Goal: Task Accomplishment & Management: Complete application form

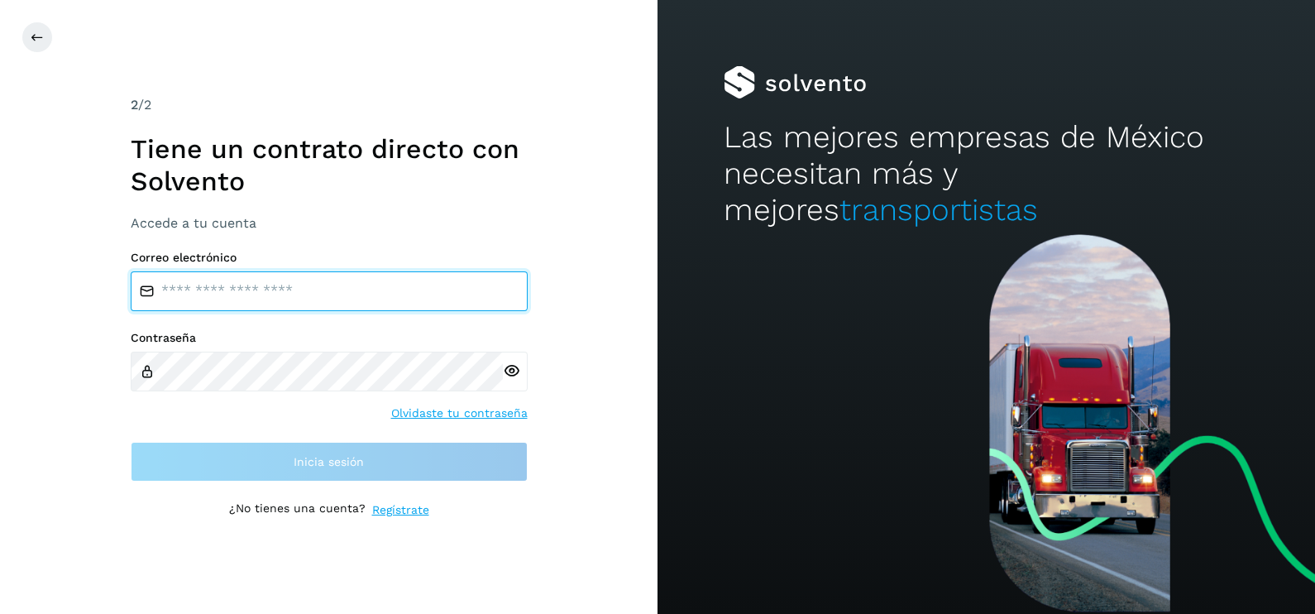
type input "**********"
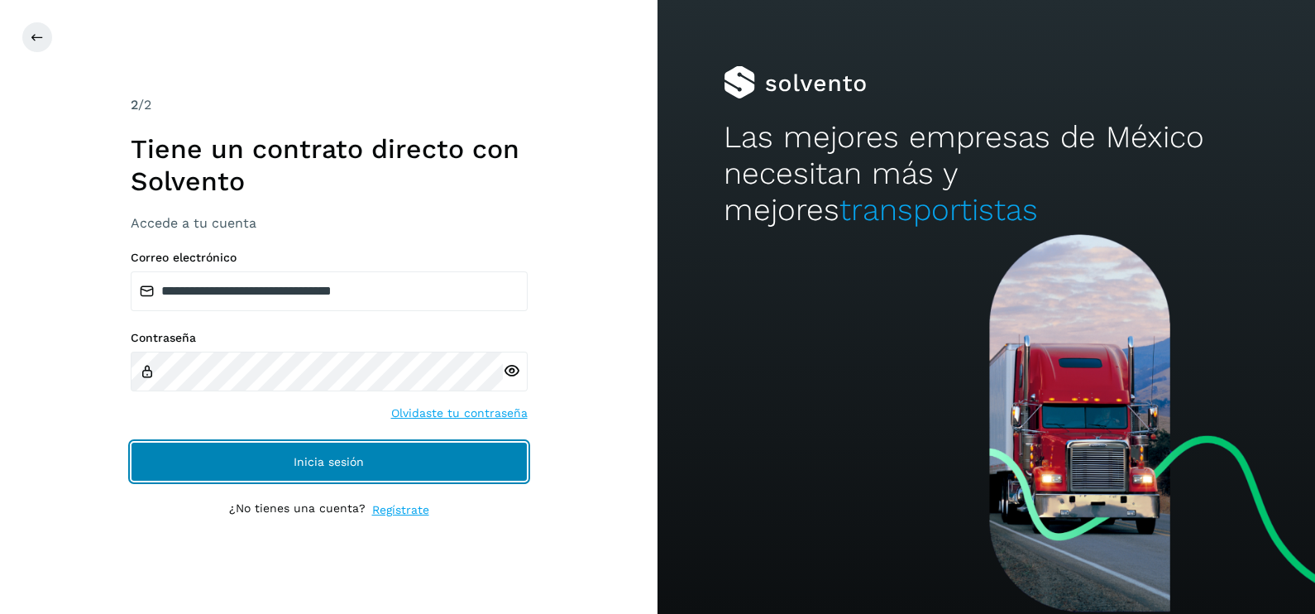
click at [137, 463] on button "Inicia sesión" at bounding box center [329, 462] width 397 height 40
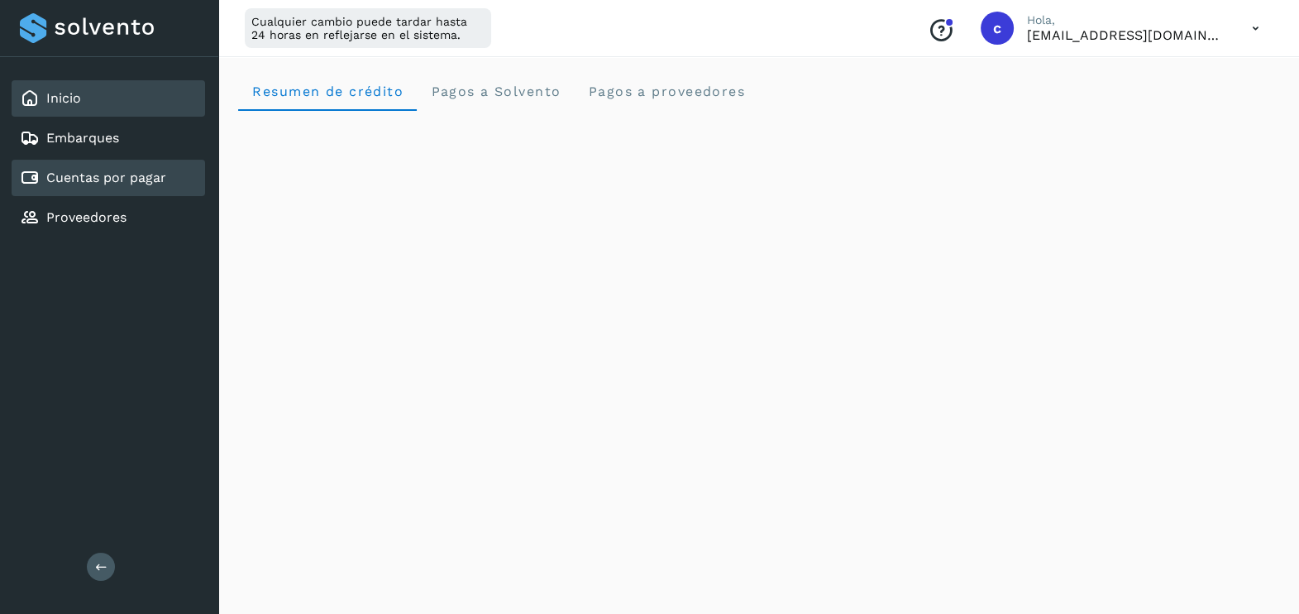
click at [132, 170] on link "Cuentas por pagar" at bounding box center [106, 178] width 120 height 16
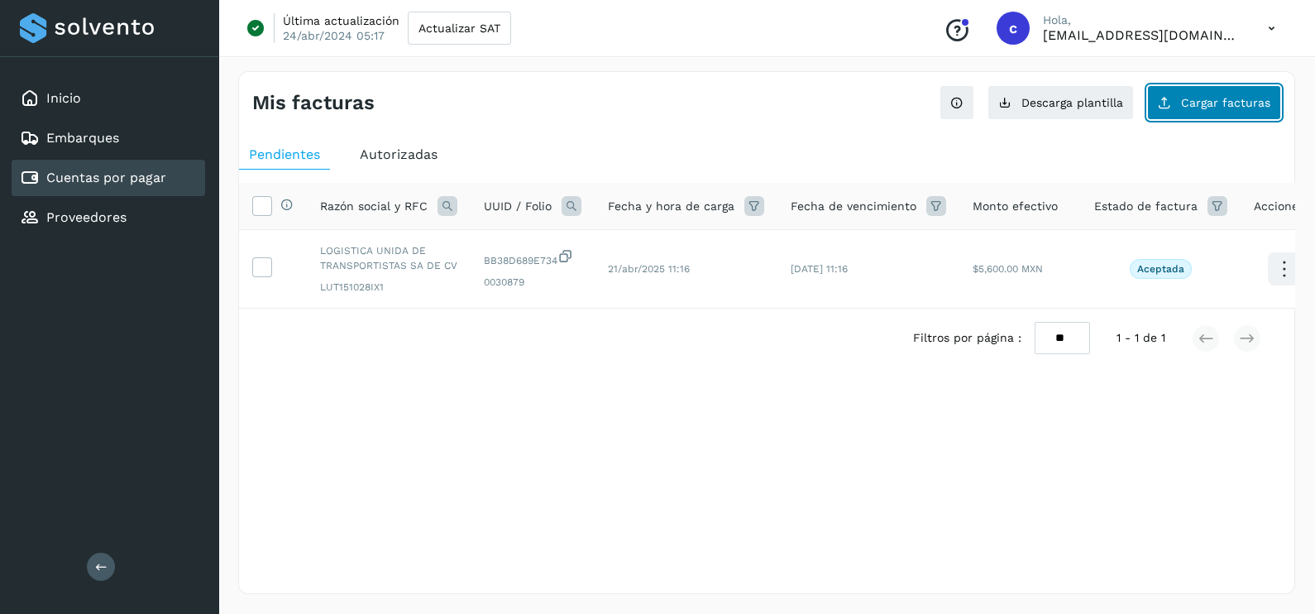
click at [1216, 104] on span "Cargar facturas" at bounding box center [1225, 103] width 89 height 12
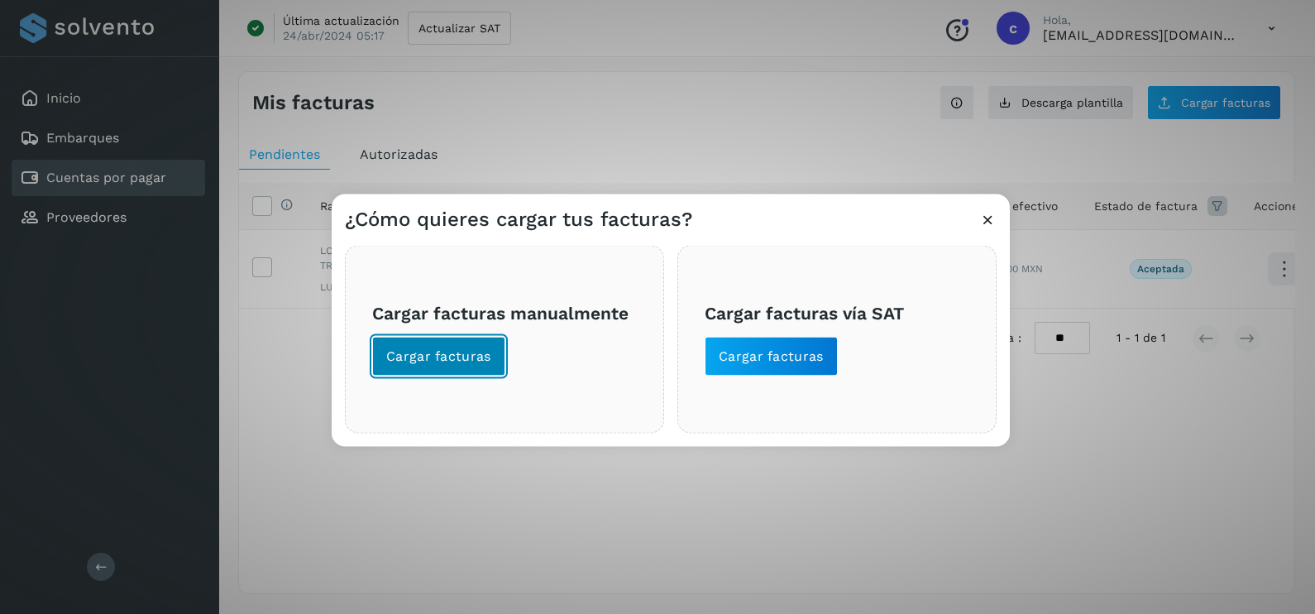
click at [471, 356] on span "Cargar facturas" at bounding box center [438, 356] width 105 height 18
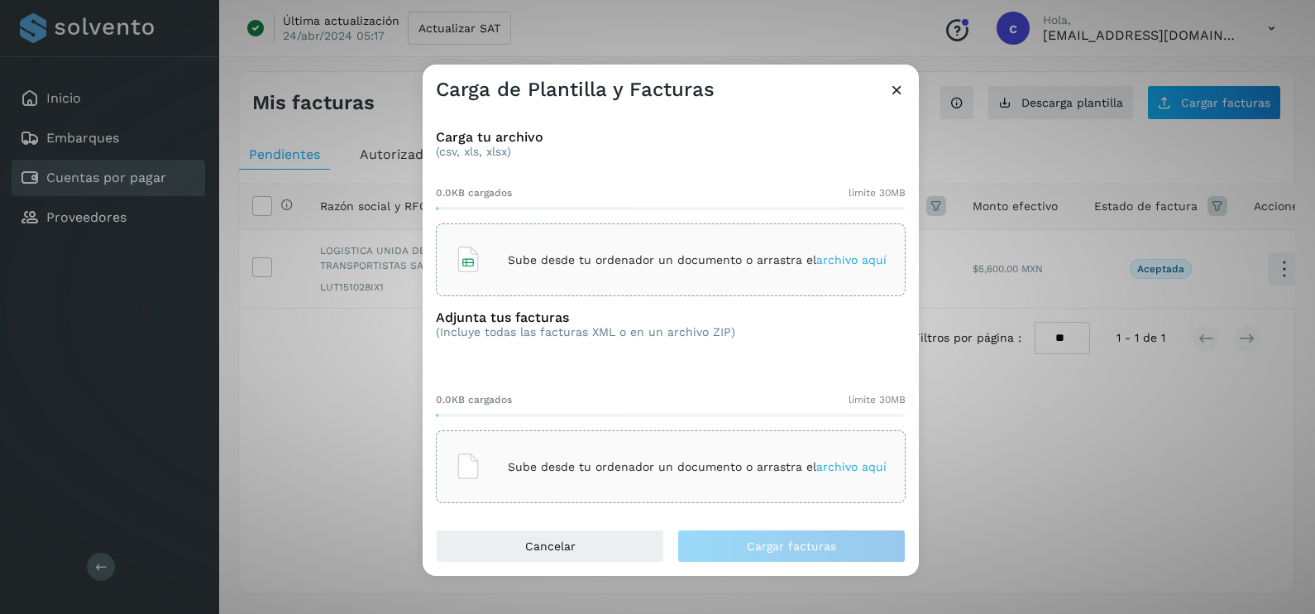
click at [495, 256] on div "Sube desde tu ordenador un documento o arrastra el archivo aquí" at bounding box center [671, 259] width 432 height 45
click at [672, 256] on p "Sube desde tu ordenador un documento o arrastra el archivo aquí" at bounding box center [697, 260] width 379 height 14
click at [695, 464] on p "Sube desde tu ordenador un documento o arrastra el archivo aquí" at bounding box center [697, 467] width 379 height 14
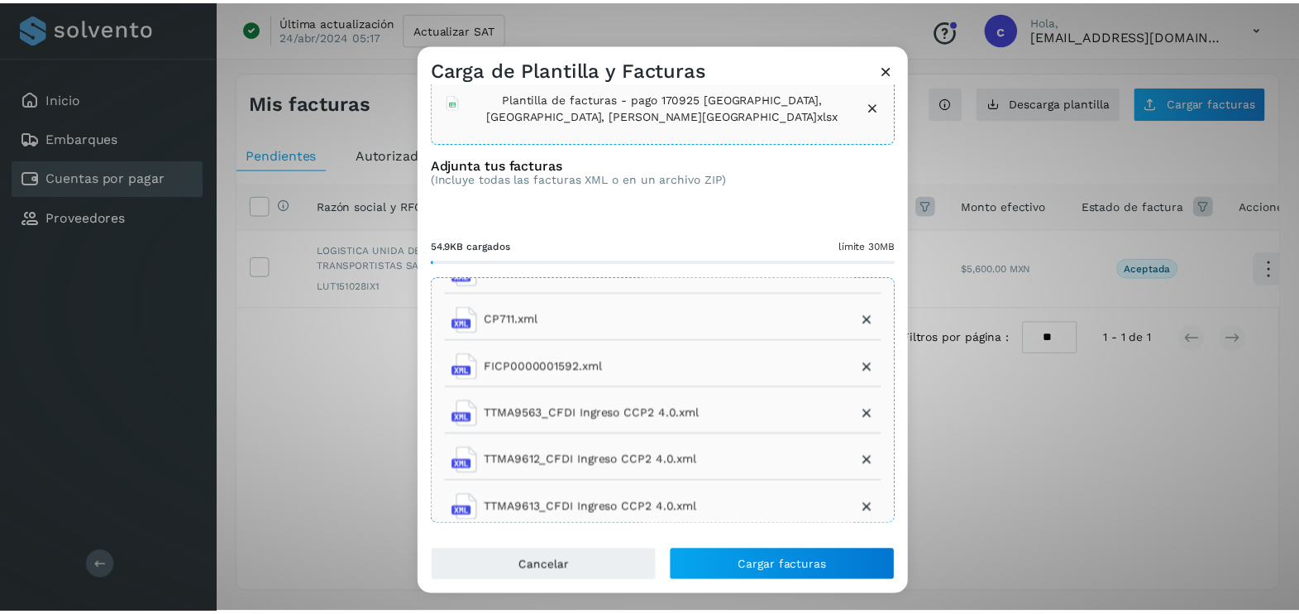
scroll to position [122, 0]
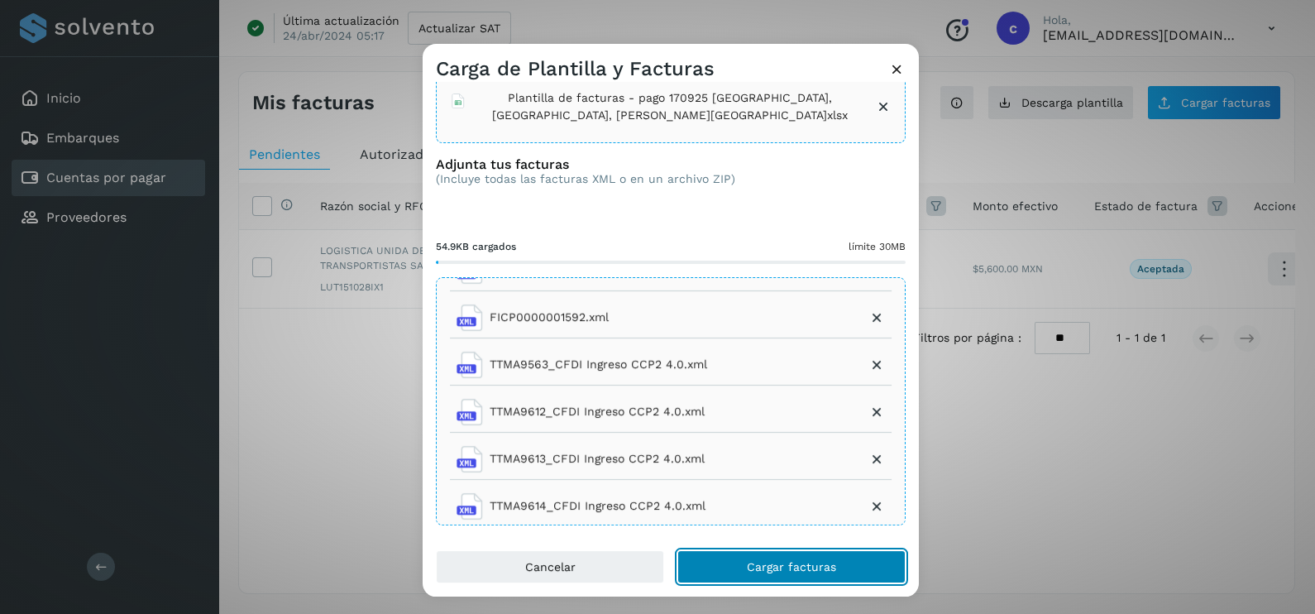
click at [829, 557] on button "Cargar facturas" at bounding box center [791, 566] width 228 height 33
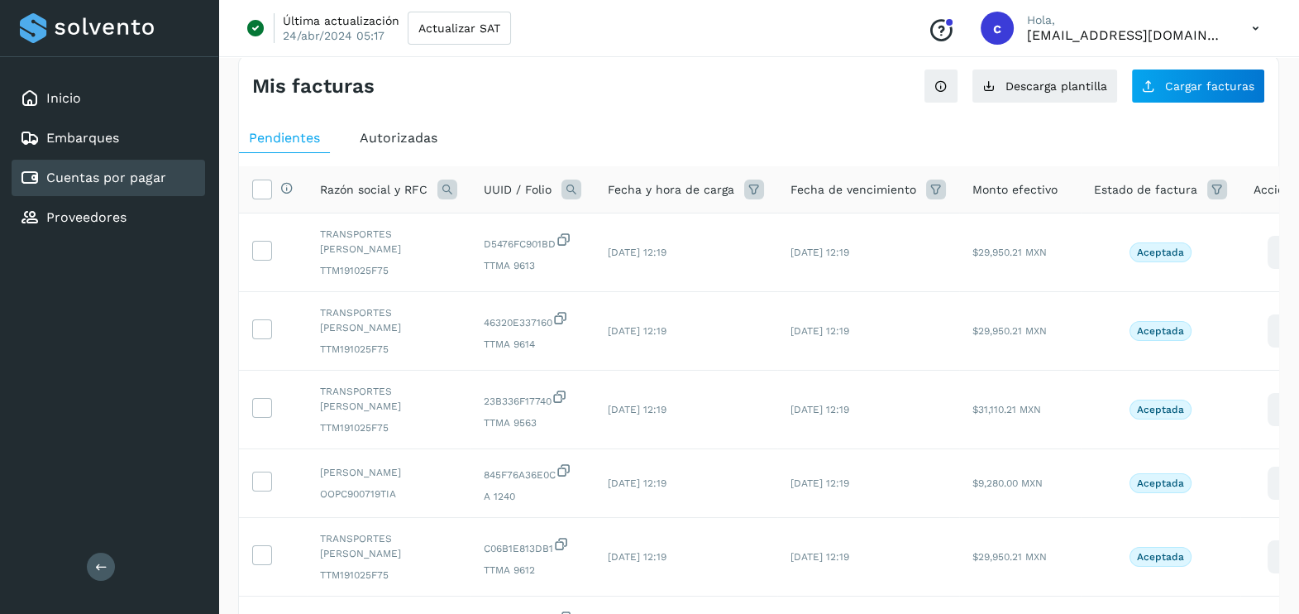
scroll to position [0, 0]
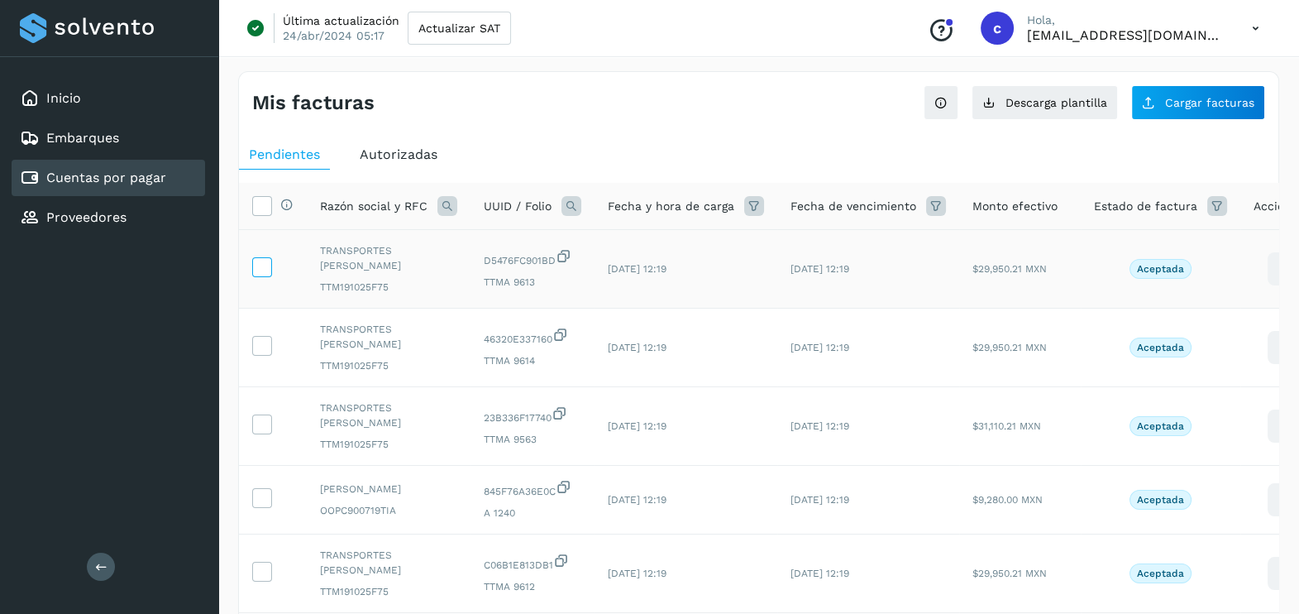
click at [263, 267] on icon at bounding box center [261, 265] width 17 height 17
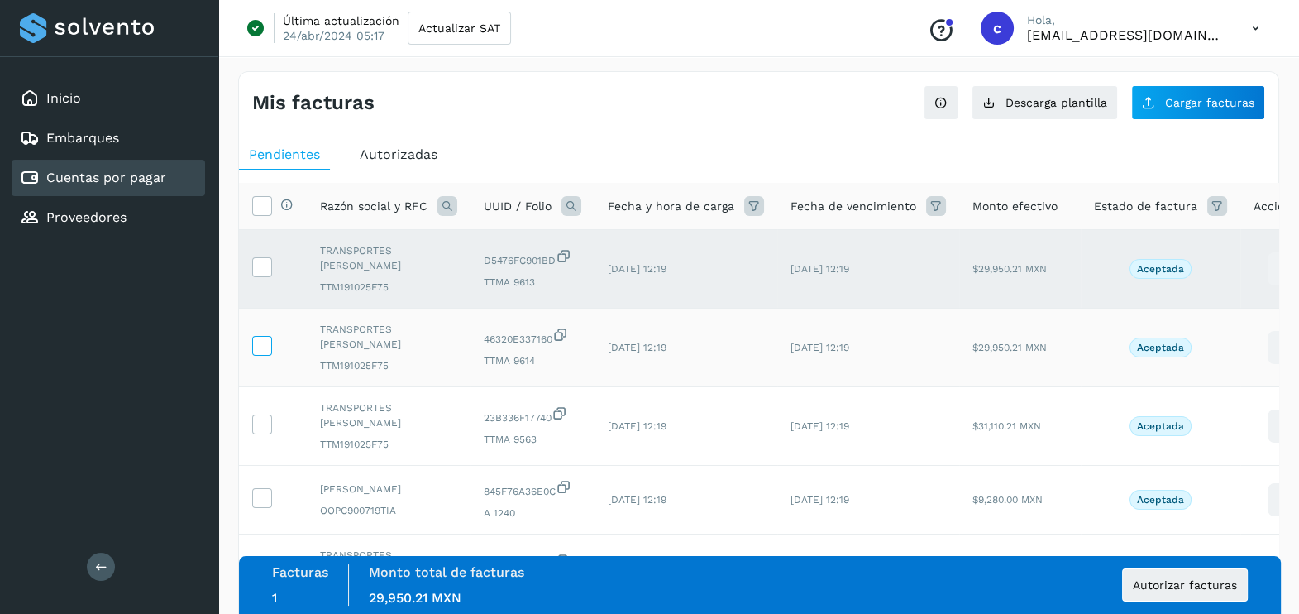
click at [257, 347] on icon at bounding box center [261, 344] width 17 height 17
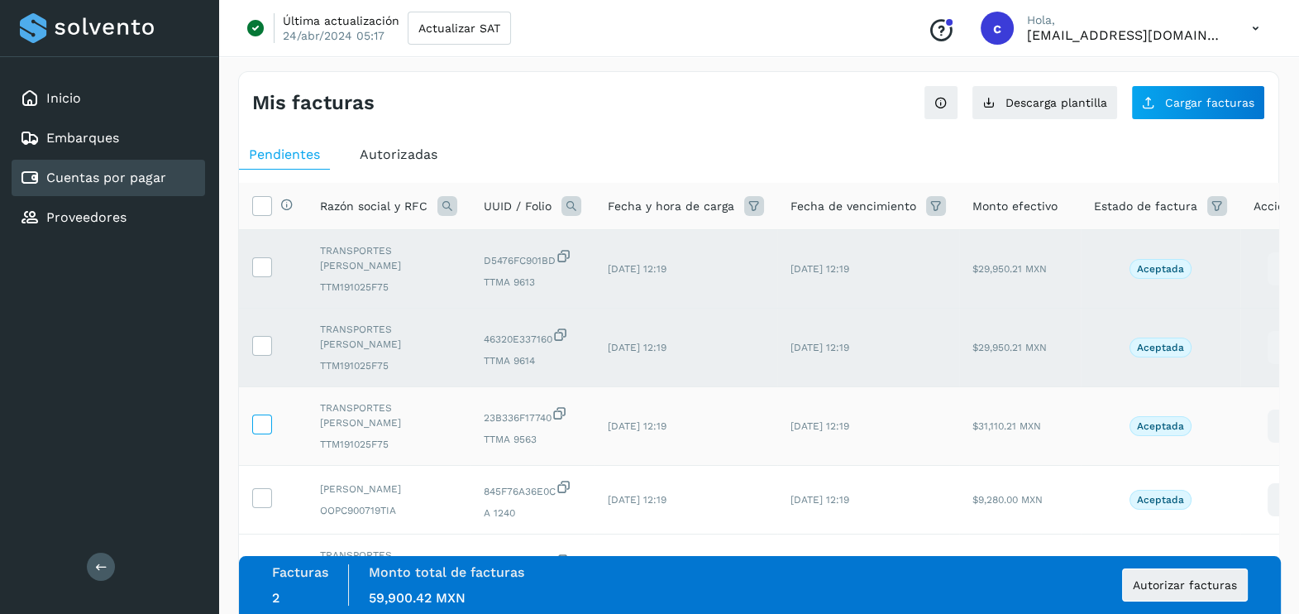
click at [261, 423] on icon at bounding box center [261, 422] width 17 height 17
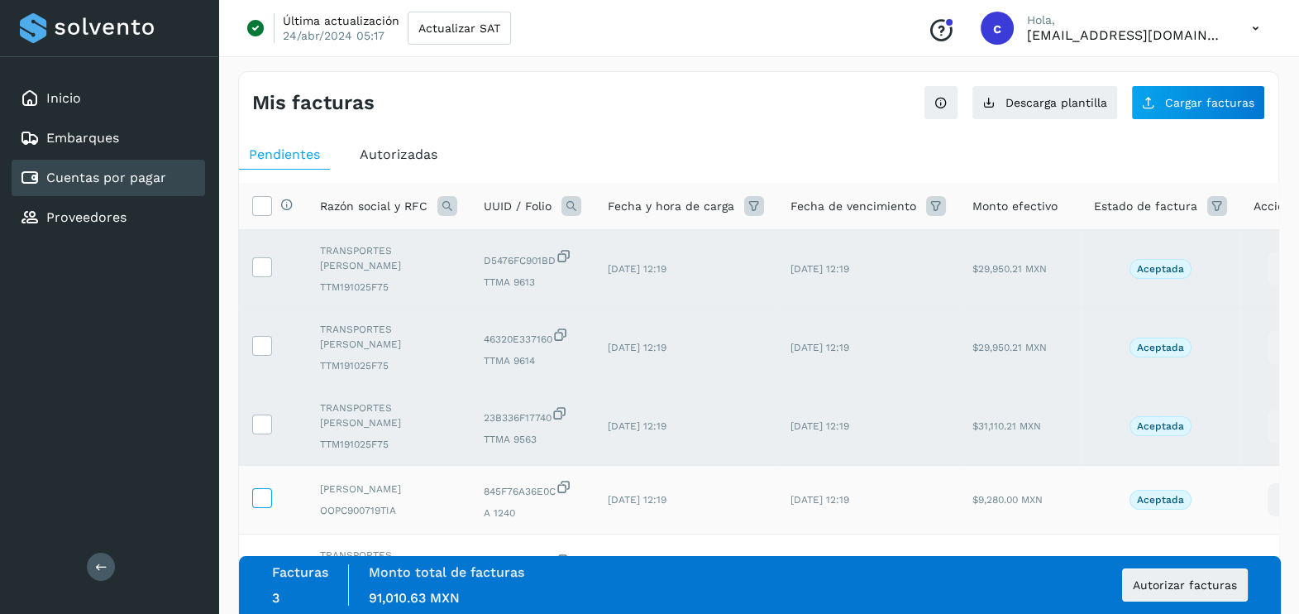
click at [265, 499] on icon at bounding box center [261, 496] width 17 height 17
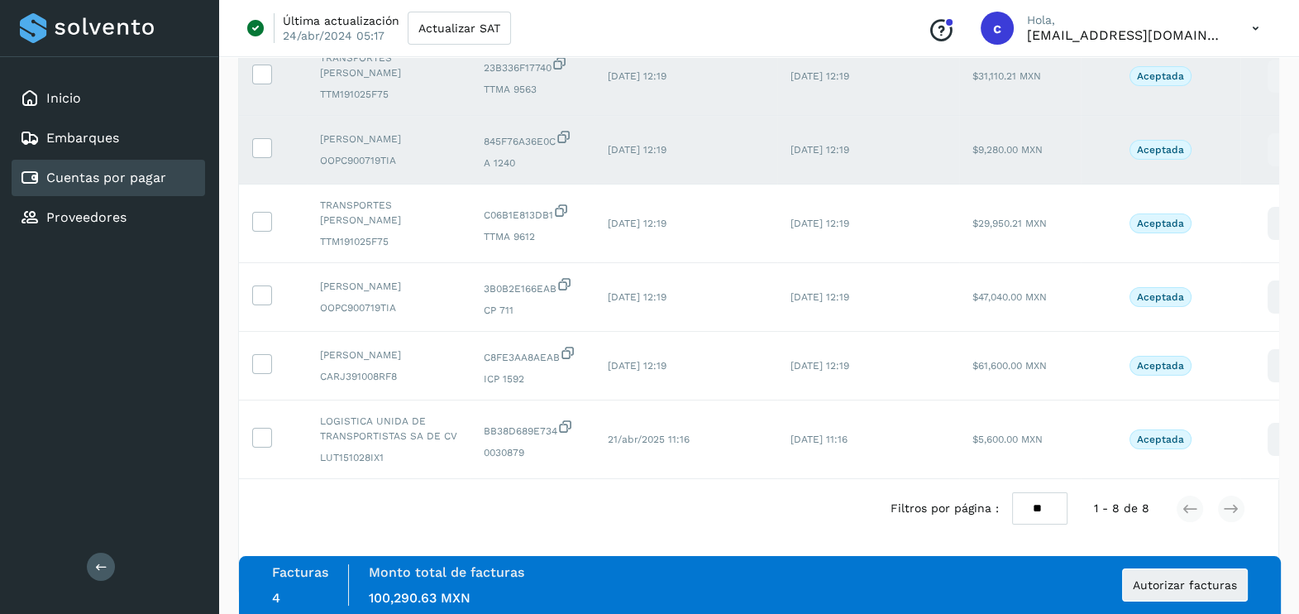
scroll to position [351, 0]
click at [265, 214] on icon at bounding box center [261, 219] width 17 height 17
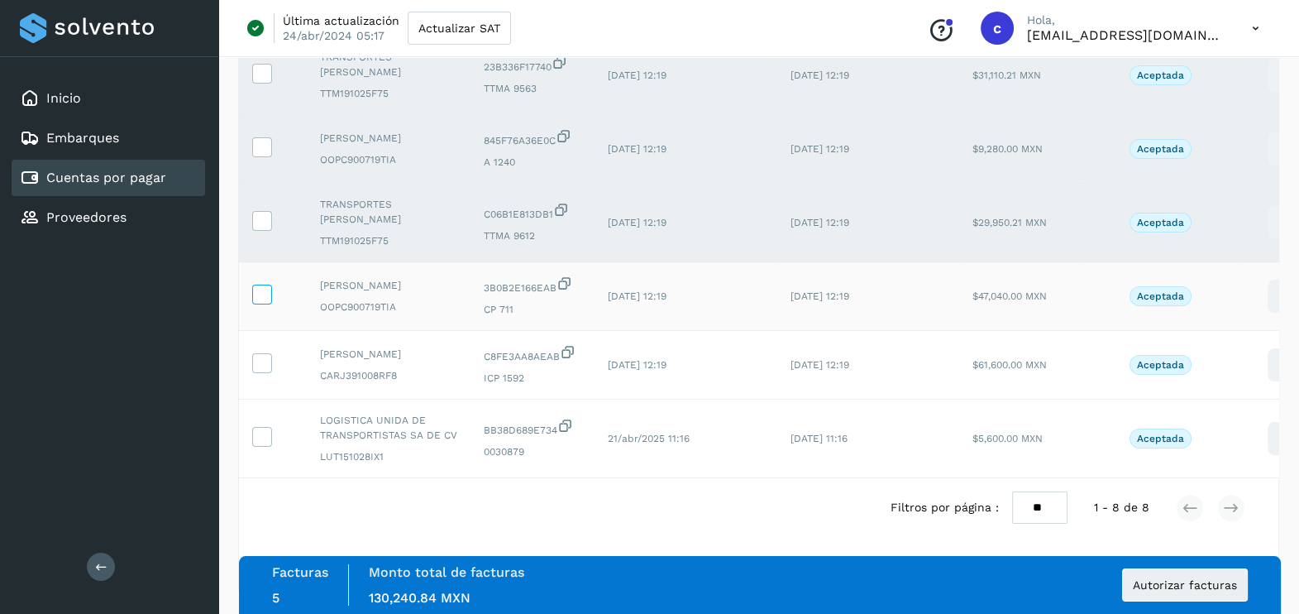
click at [265, 295] on icon at bounding box center [261, 292] width 17 height 17
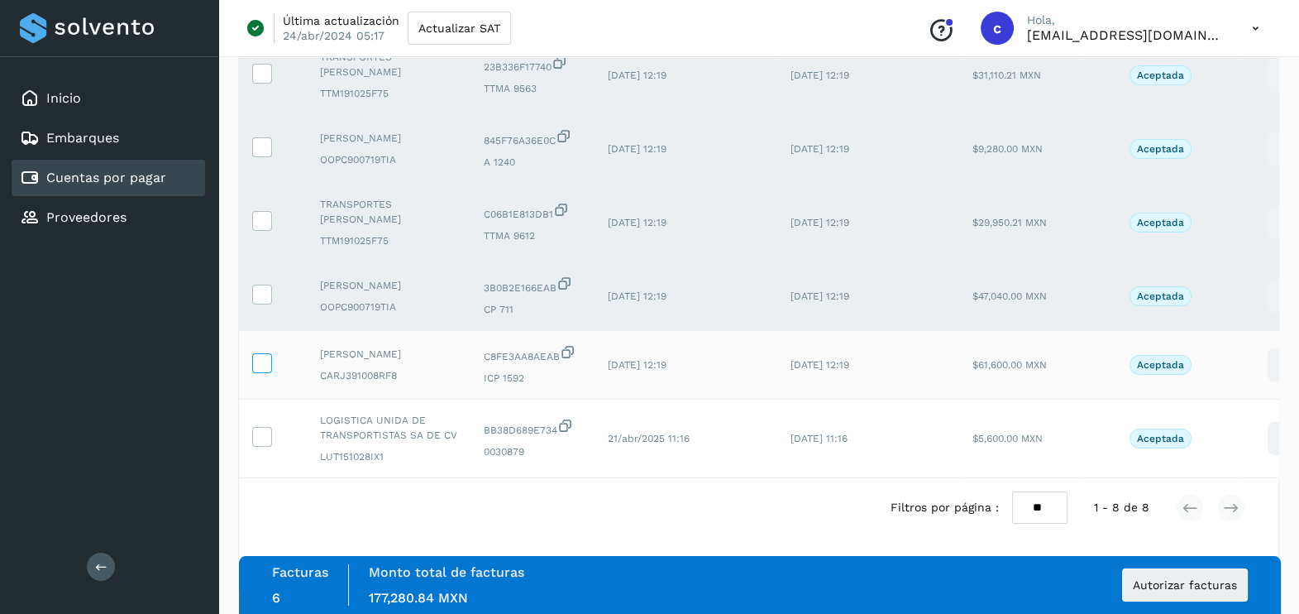
click at [263, 356] on icon at bounding box center [261, 361] width 17 height 17
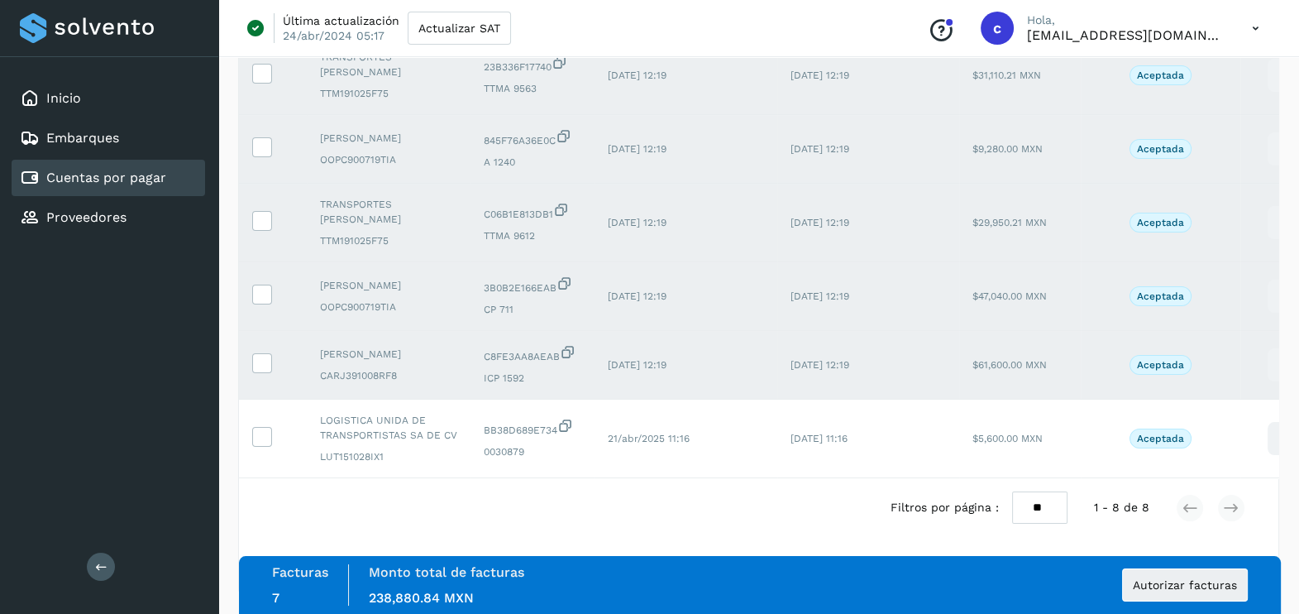
scroll to position [367, 0]
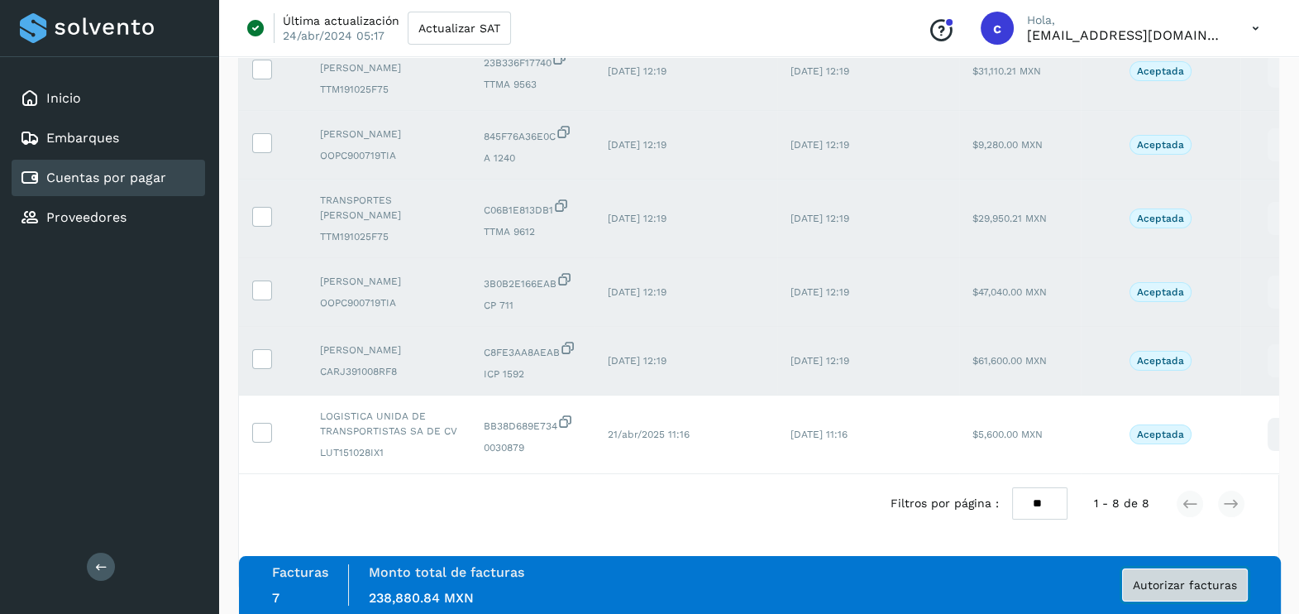
click at [1228, 582] on span "Autorizar facturas" at bounding box center [1185, 585] width 104 height 12
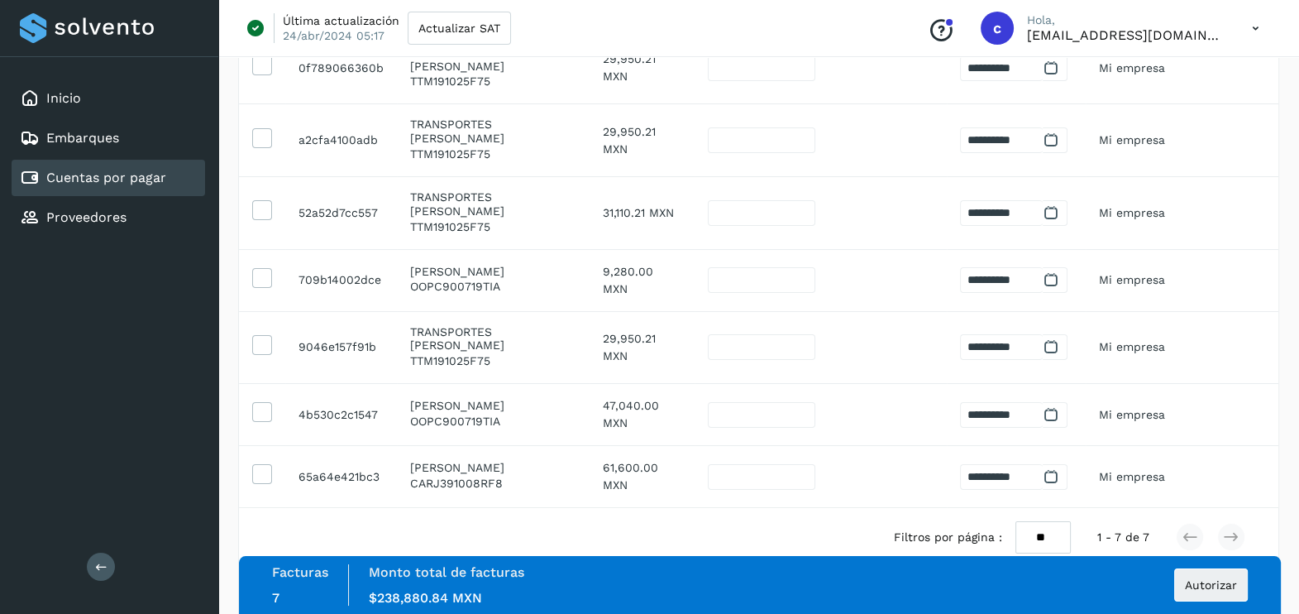
scroll to position [333, 0]
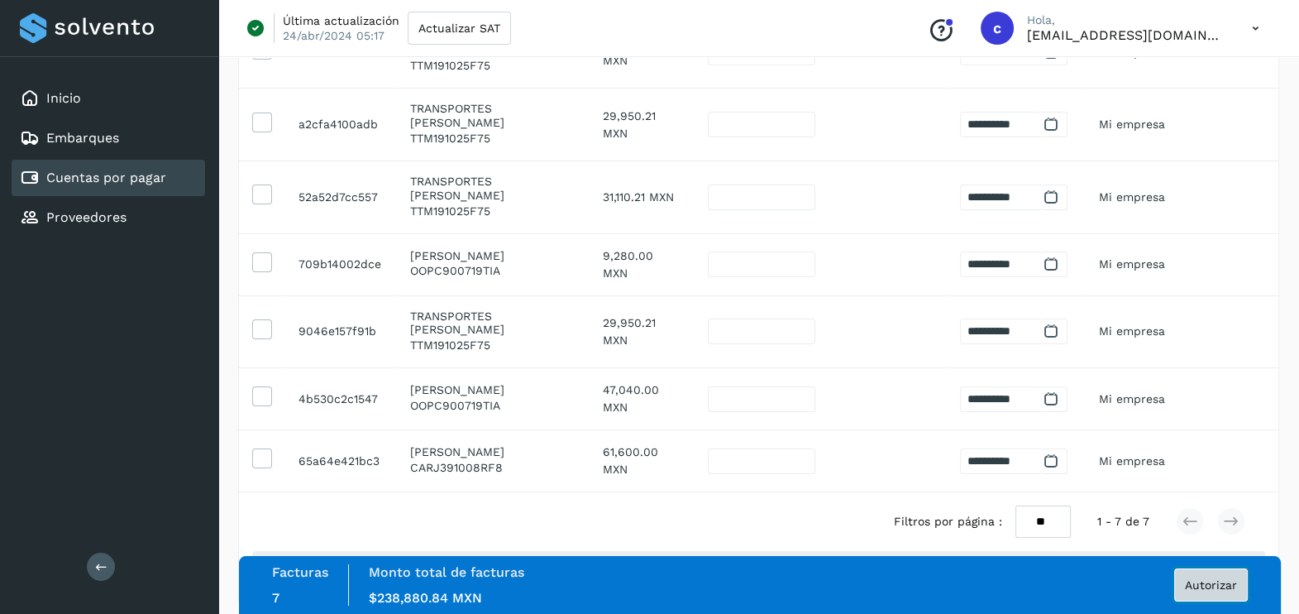
click at [1195, 594] on button "Autorizar" at bounding box center [1211, 584] width 74 height 33
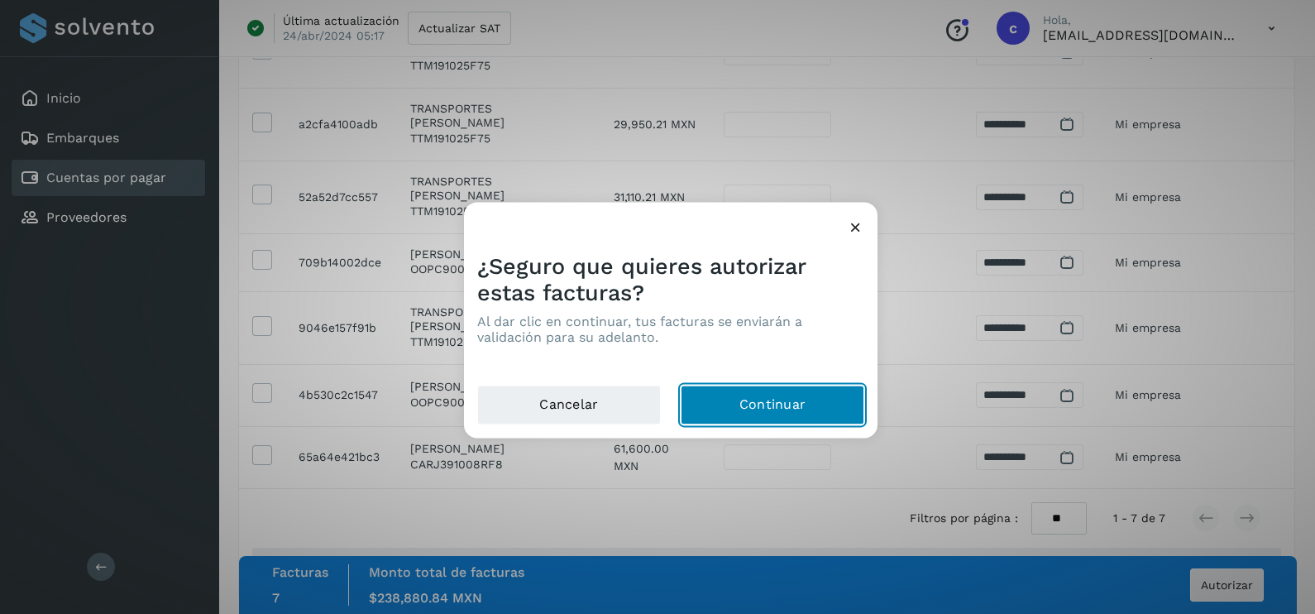
click at [767, 401] on button "Continuar" at bounding box center [773, 405] width 184 height 40
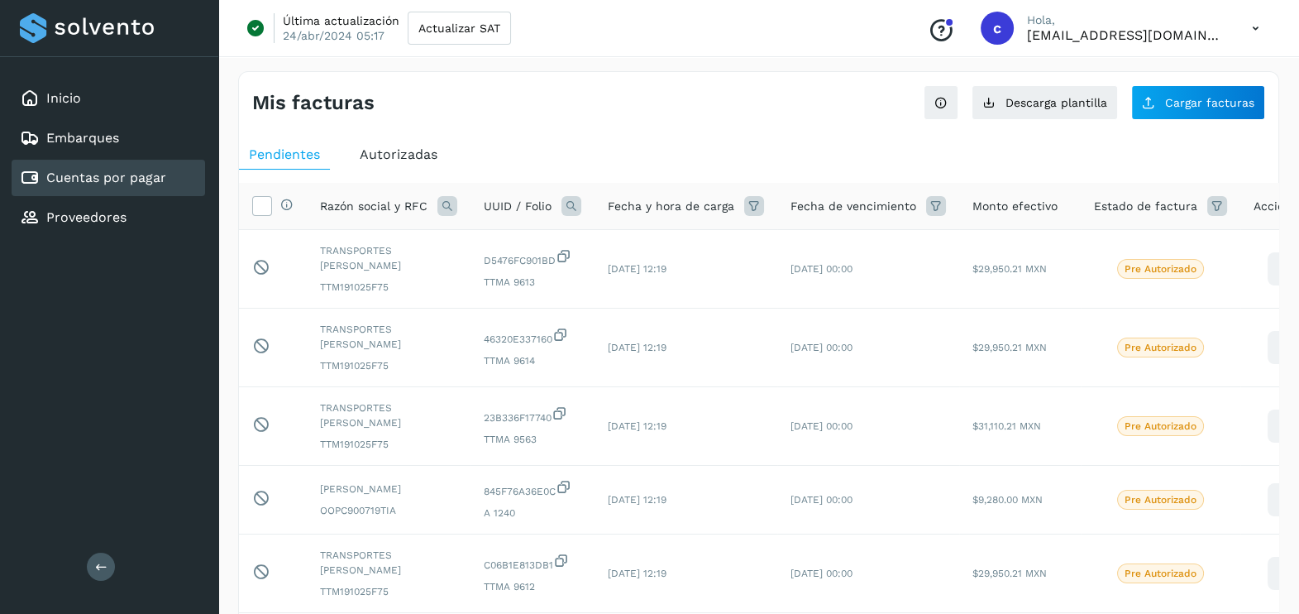
click at [1254, 30] on icon at bounding box center [1256, 29] width 34 height 34
click at [1112, 103] on div "Cerrar sesión" at bounding box center [1173, 106] width 197 height 31
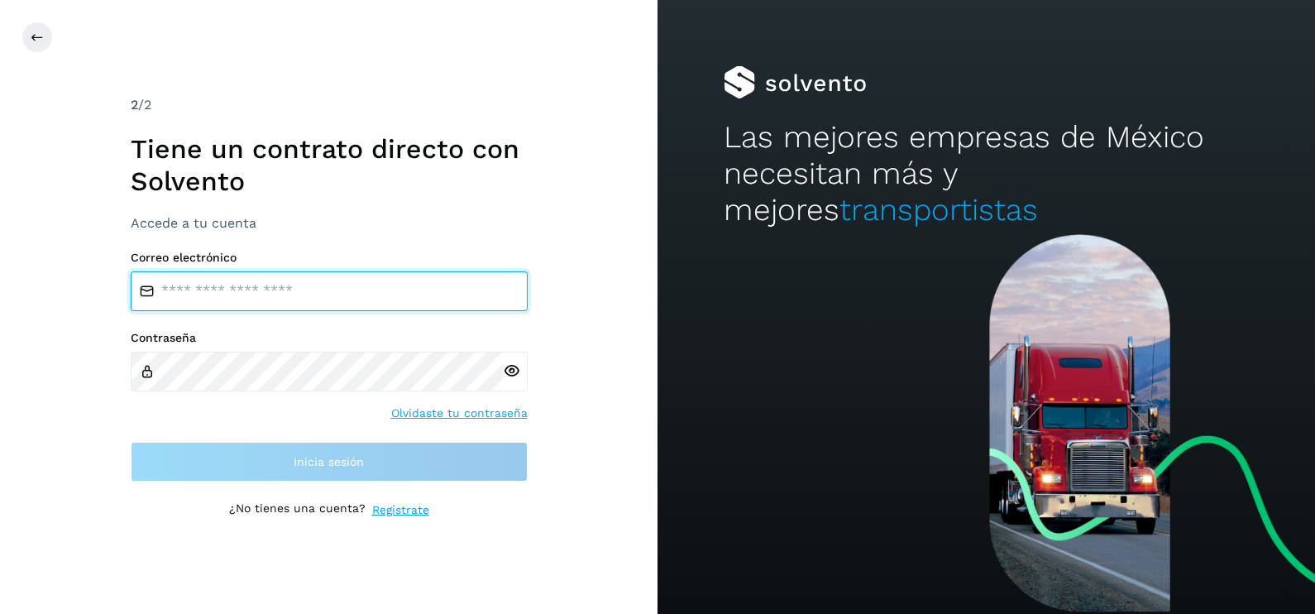
type input "**********"
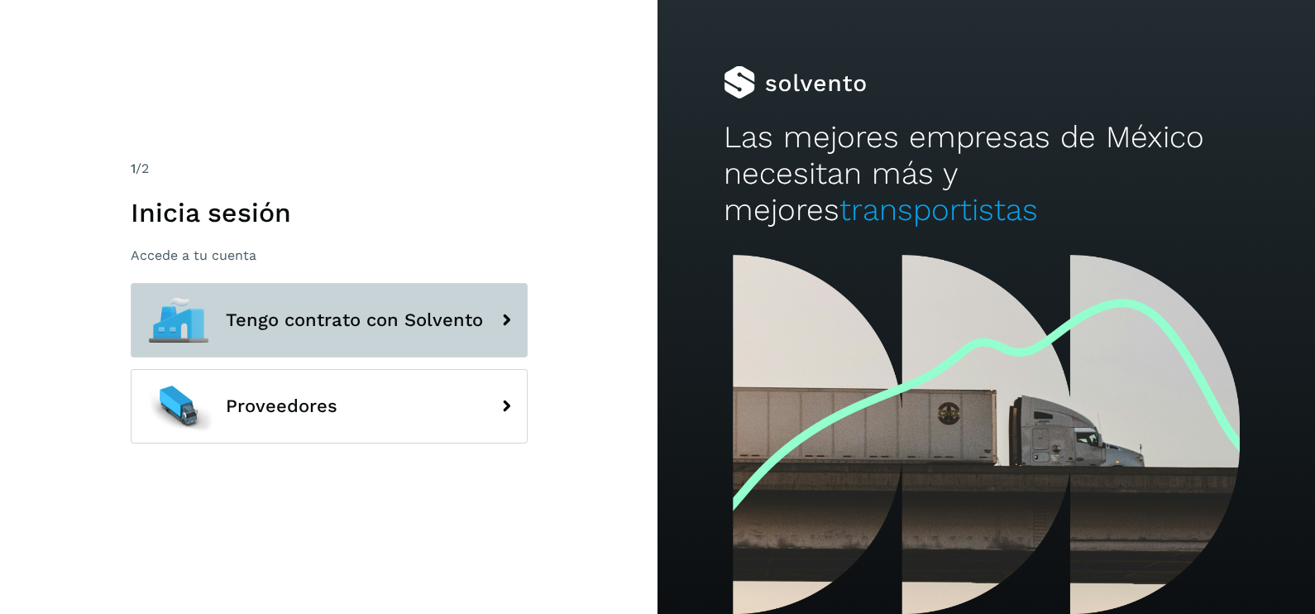
click at [391, 329] on span "Tengo contrato con Solvento" at bounding box center [354, 320] width 257 height 20
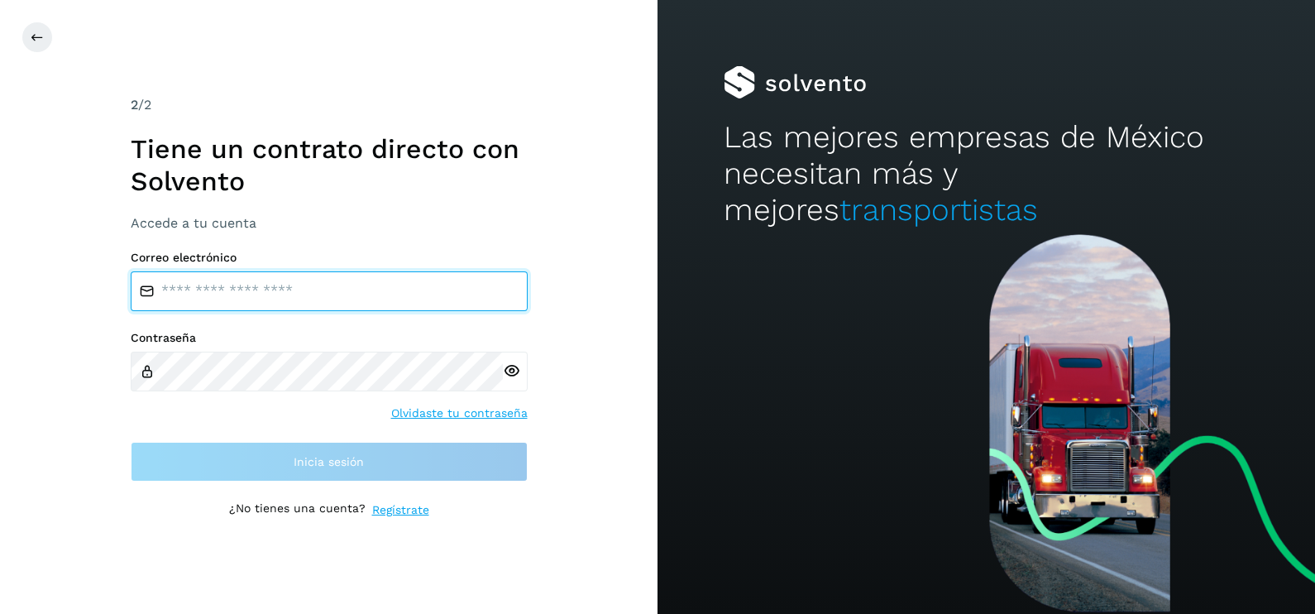
type input "**********"
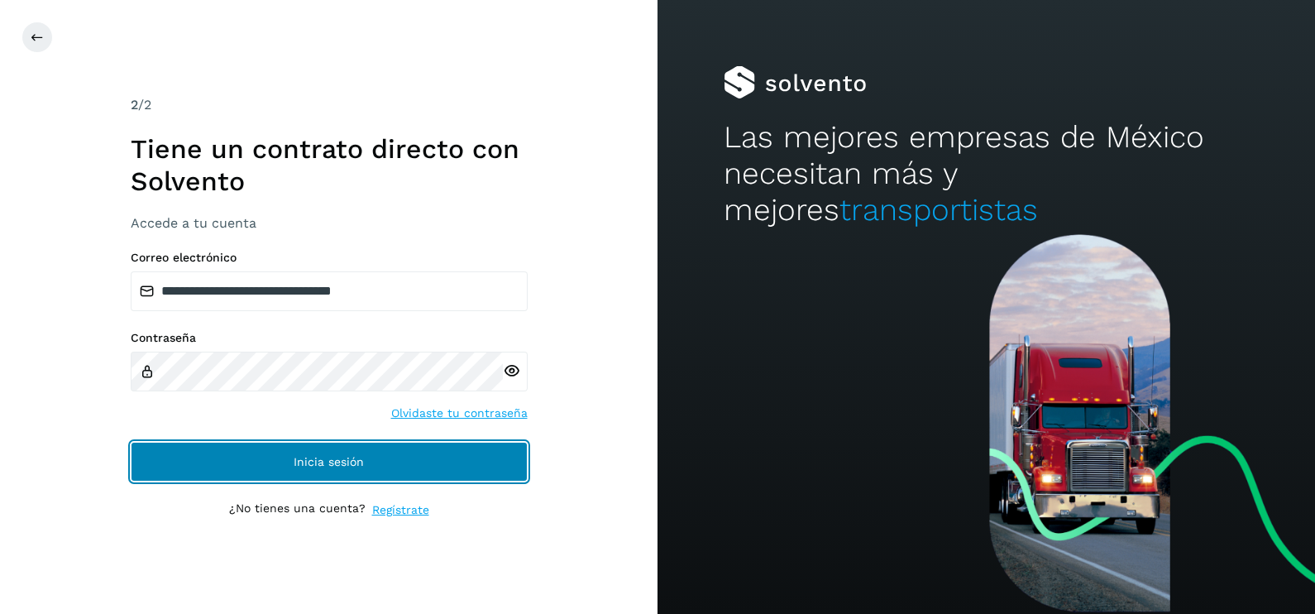
click at [393, 455] on button "Inicia sesión" at bounding box center [329, 462] width 397 height 40
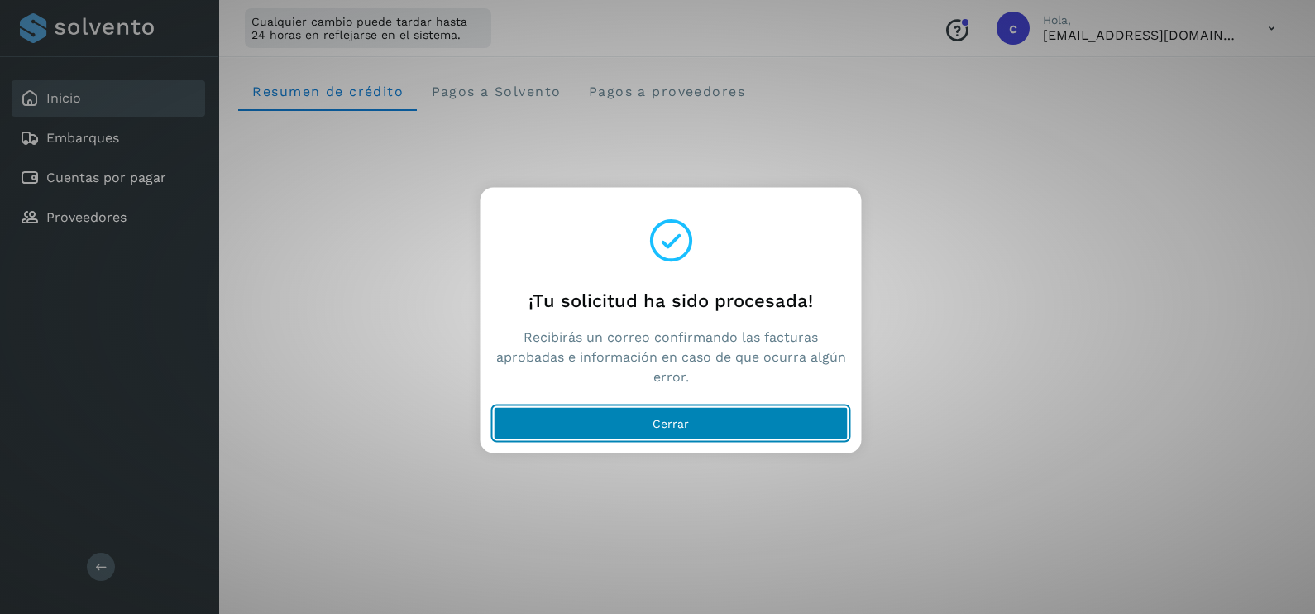
click at [674, 423] on span "Cerrar" at bounding box center [670, 424] width 36 height 12
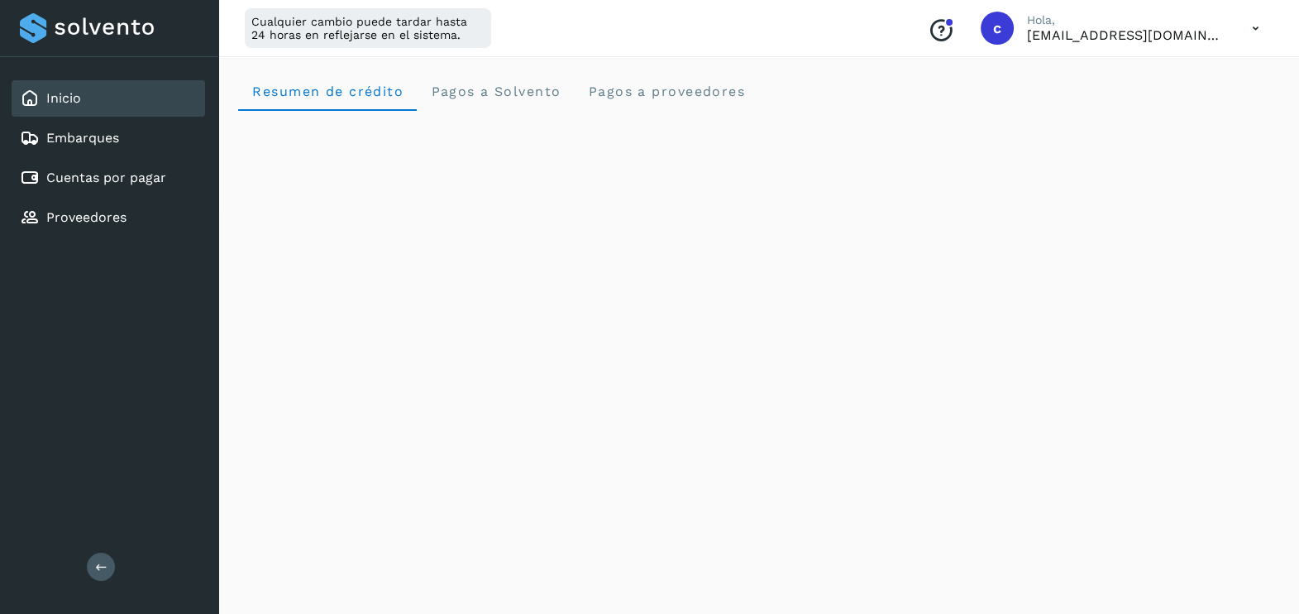
click at [1259, 27] on icon at bounding box center [1256, 29] width 34 height 34
click at [1126, 101] on div "Cerrar sesión" at bounding box center [1173, 106] width 197 height 31
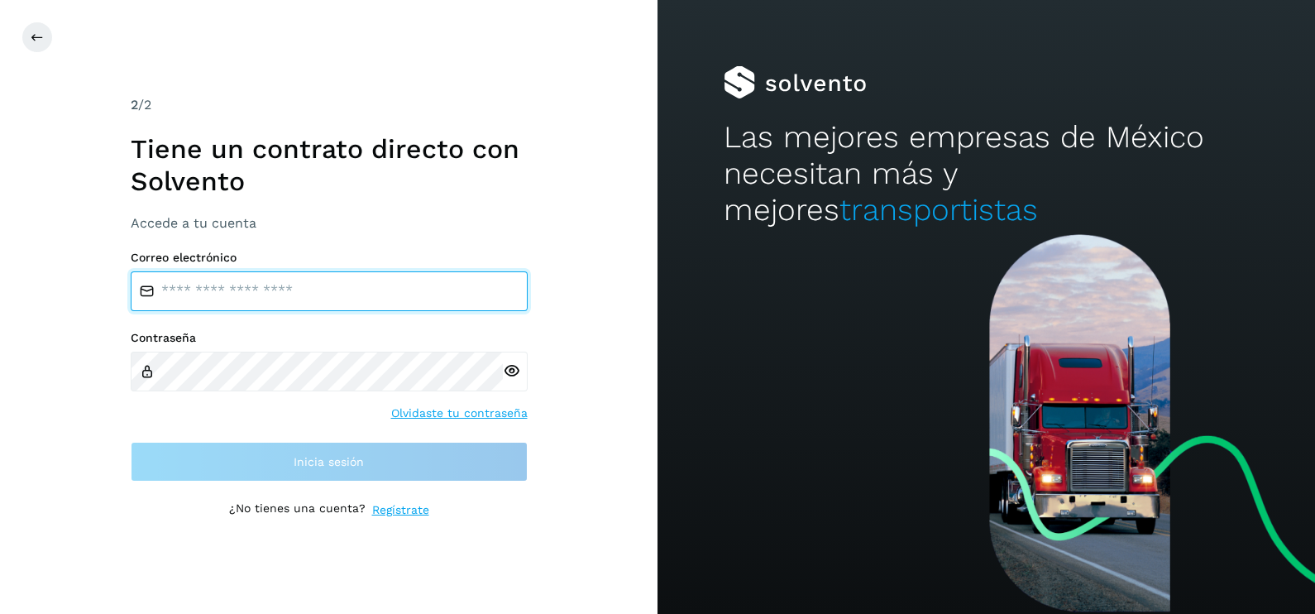
type input "**********"
